Goal: Task Accomplishment & Management: Manage account settings

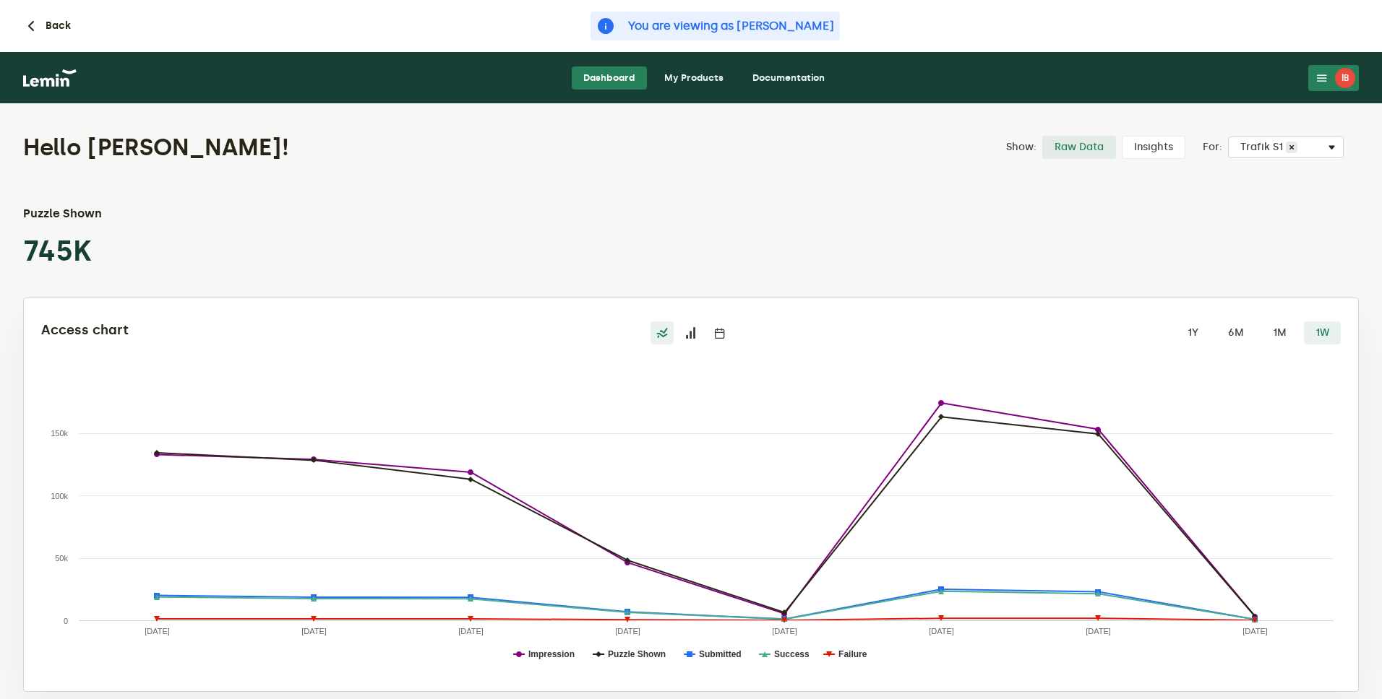
click at [692, 75] on link "My Products" at bounding box center [694, 77] width 82 height 23
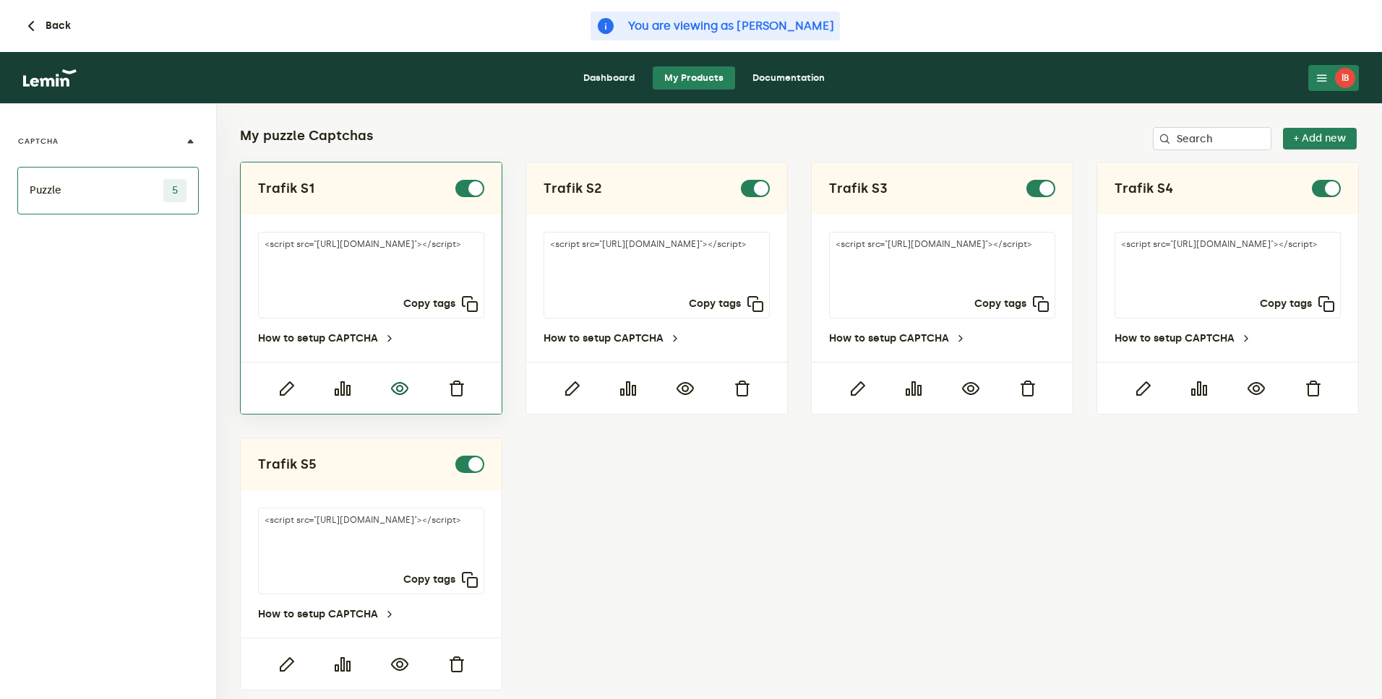
click at [400, 389] on icon "button" at bounding box center [399, 388] width 17 height 17
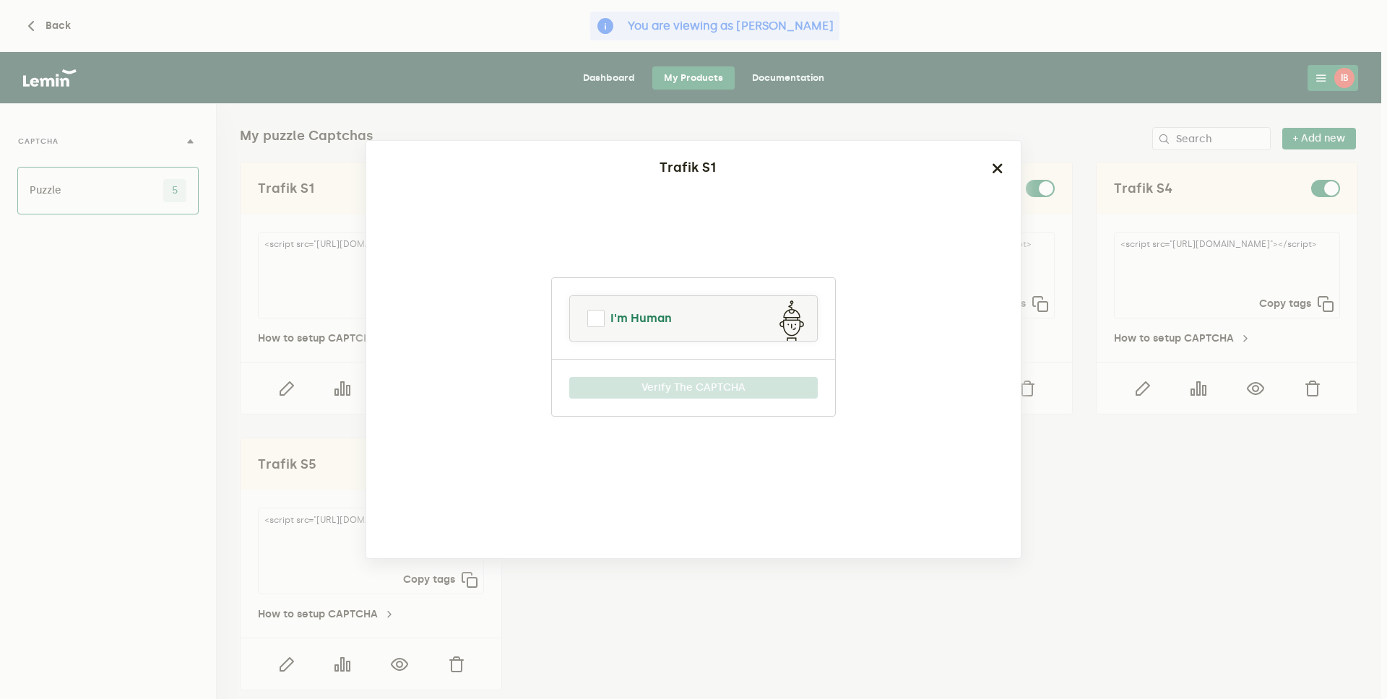
click at [657, 317] on span "I'm Human" at bounding box center [641, 318] width 61 height 17
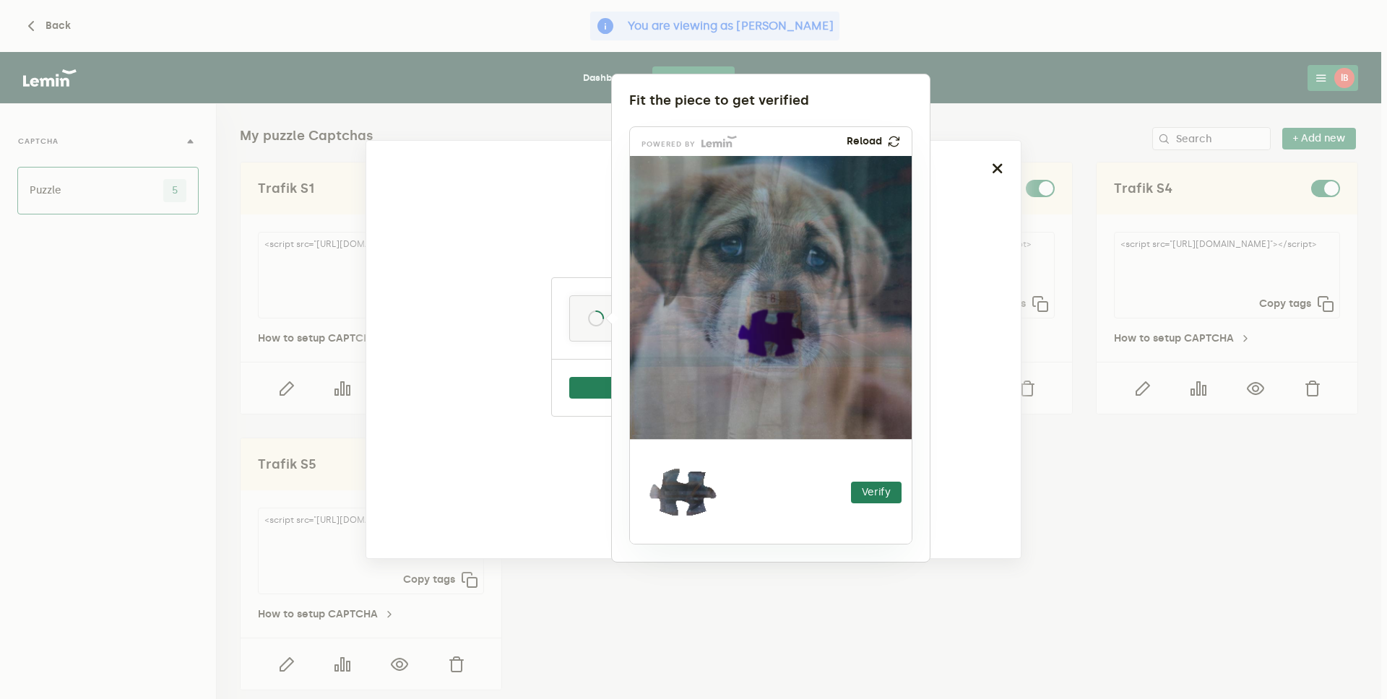
click at [1067, 85] on div at bounding box center [693, 349] width 1387 height 699
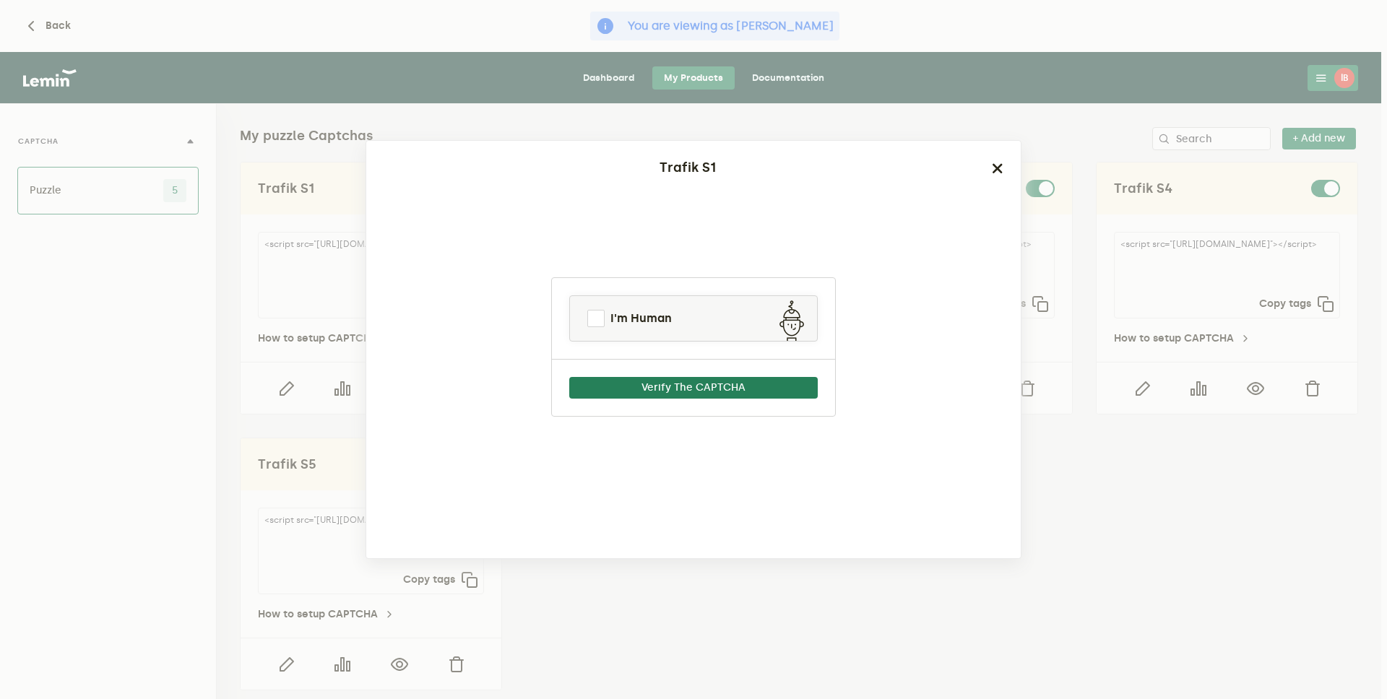
click at [1067, 74] on ngb-modal-window "Trafik S1 I'm Human Verify The CAPTCHA" at bounding box center [693, 349] width 1387 height 699
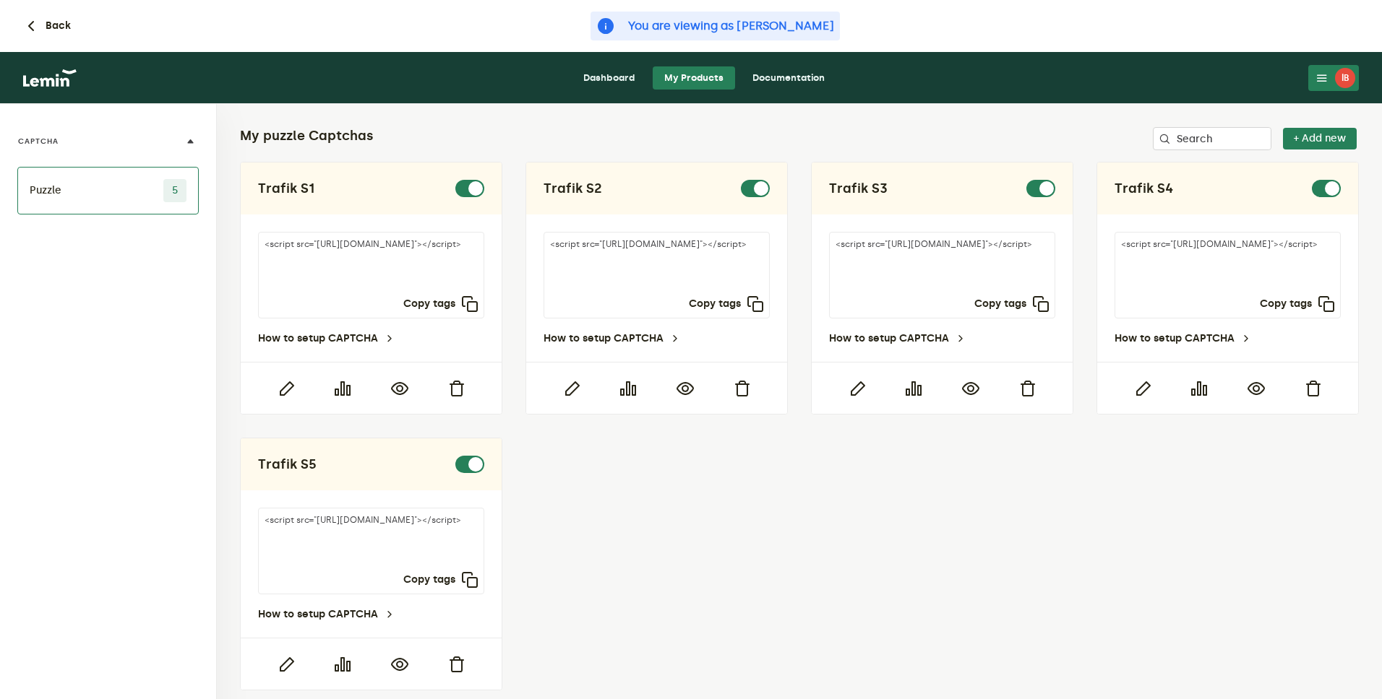
click at [1314, 74] on button "İB" at bounding box center [1333, 78] width 51 height 26
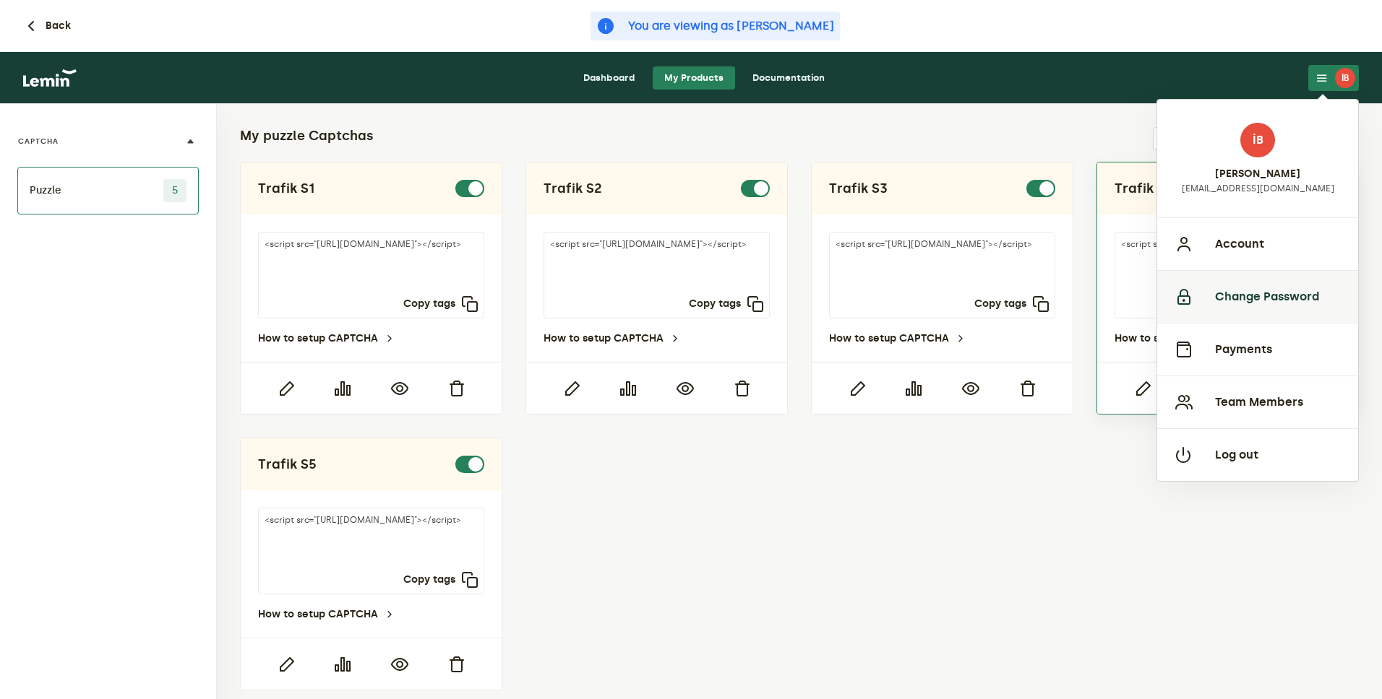
drag, startPoint x: 1223, startPoint y: 316, endPoint x: 1226, endPoint y: 328, distance: 11.9
click at [1224, 318] on button "Change Password" at bounding box center [1257, 296] width 201 height 53
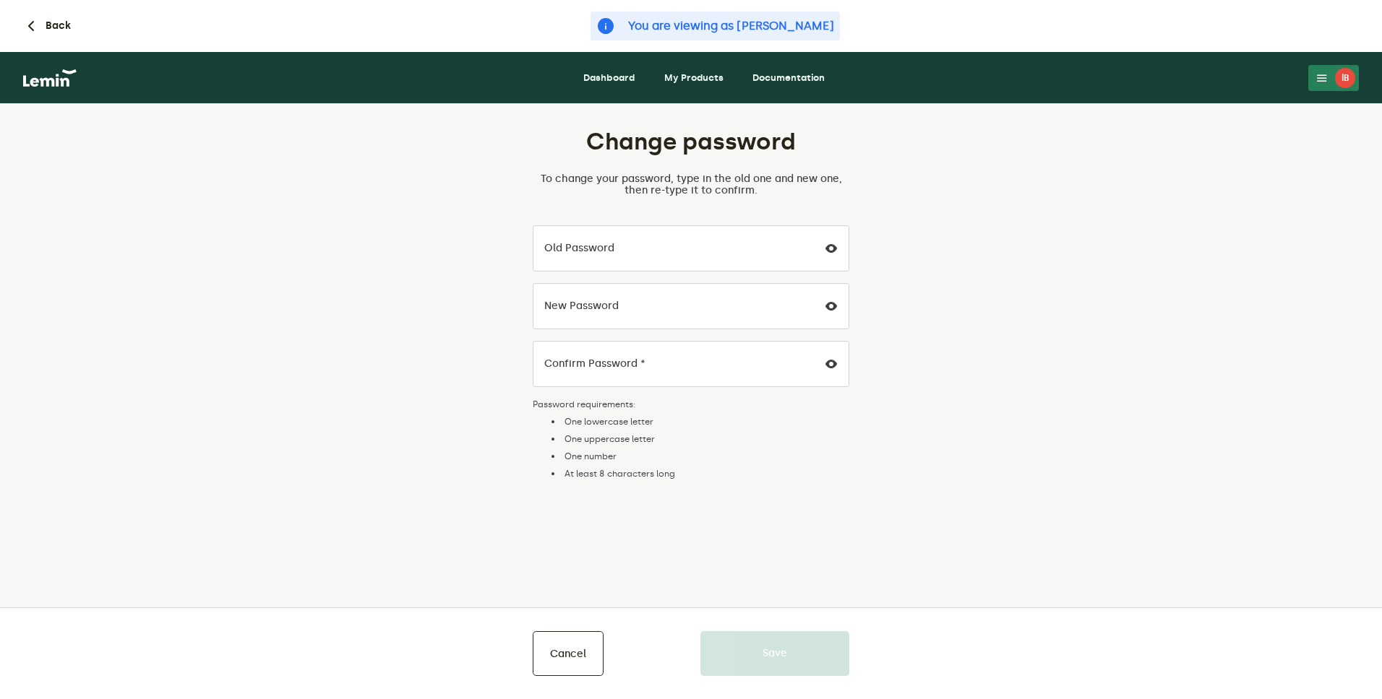
click at [1341, 80] on div "İB" at bounding box center [1345, 78] width 20 height 20
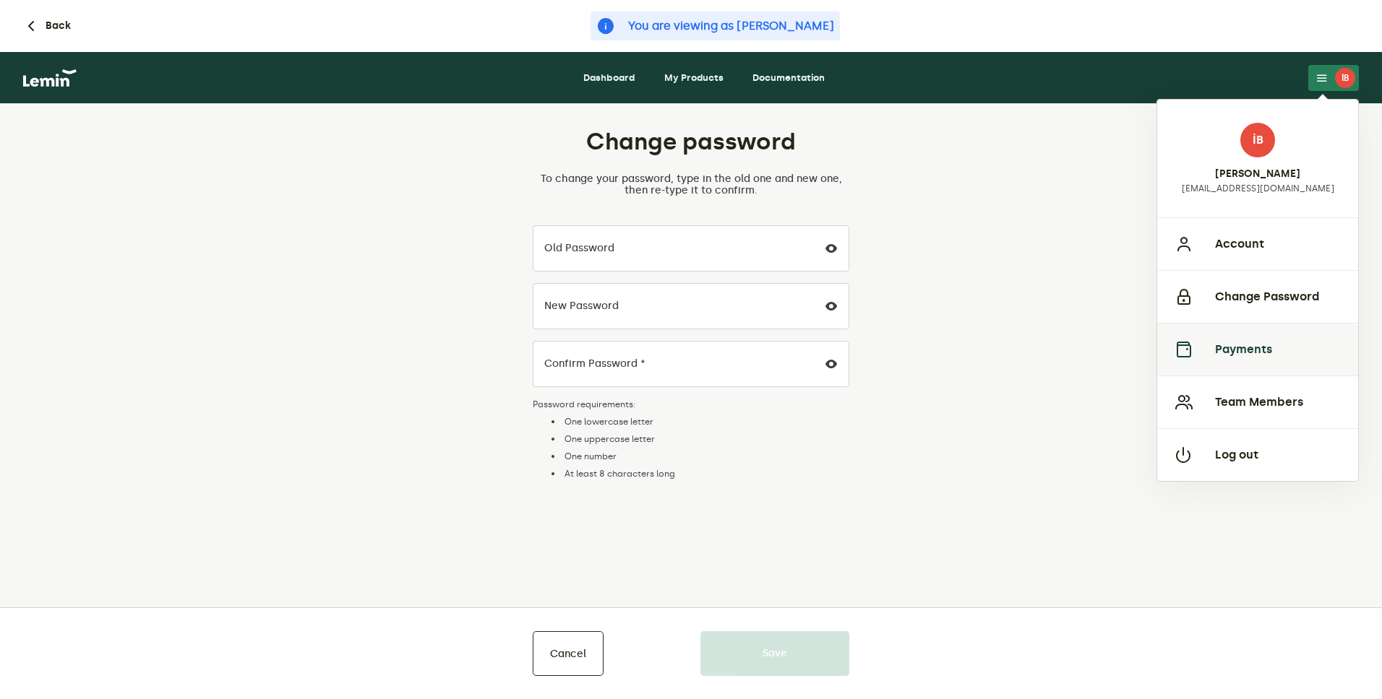
click at [1276, 351] on button "Payments" at bounding box center [1257, 349] width 201 height 53
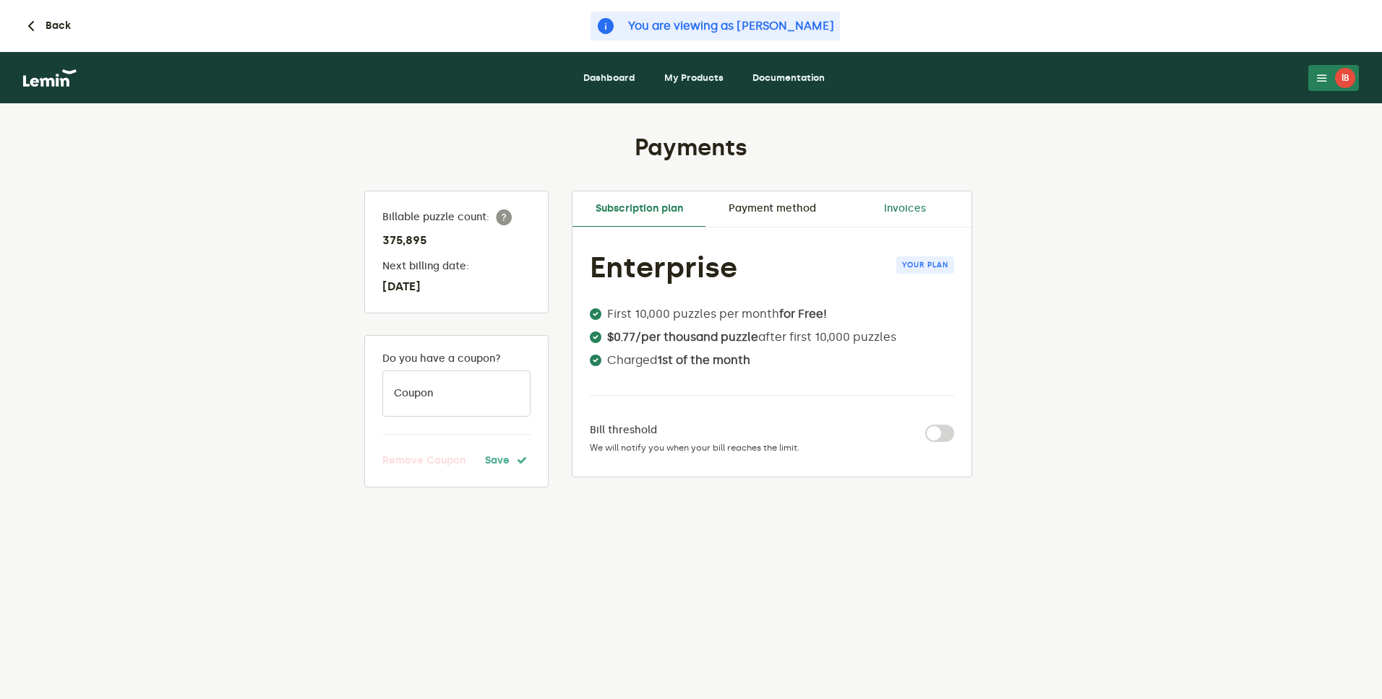
click at [887, 199] on link "Invoices" at bounding box center [904, 208] width 133 height 35
